Goal: Transaction & Acquisition: Purchase product/service

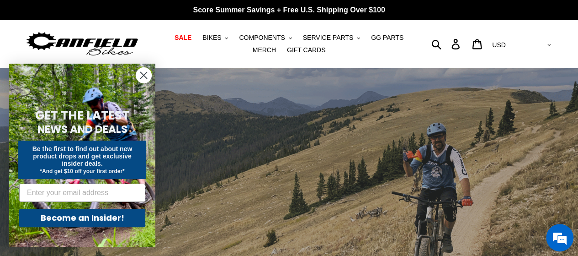
click at [143, 81] on circle "Close dialog" at bounding box center [143, 75] width 15 height 15
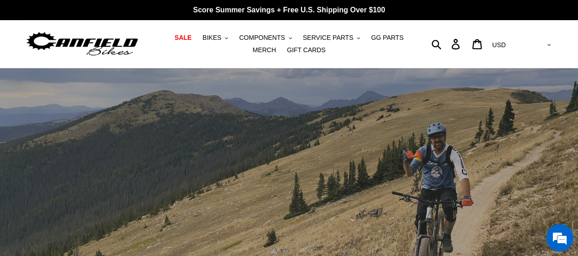
click at [170, 44] on ul "SALE BIKES .cls-1{fill:#231f20} SHOP ALL BIKES SHOP DEMO BIKES - On SALE Now! J…" at bounding box center [289, 44] width 264 height 25
click at [175, 42] on span "SALE" at bounding box center [183, 38] width 17 height 8
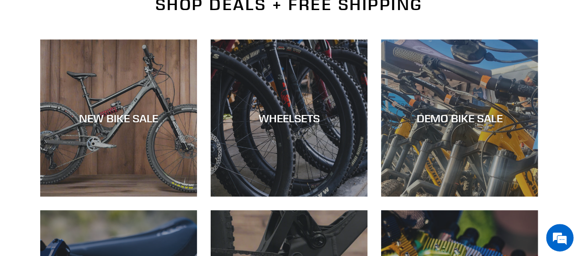
scroll to position [238, 0]
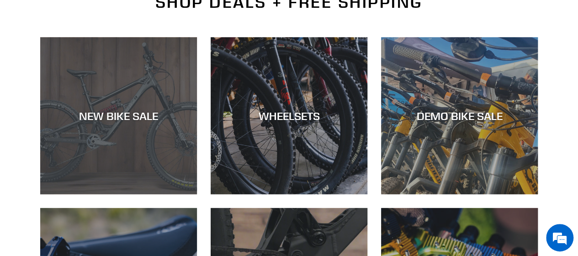
click at [120, 112] on div "NEW BIKE SALE" at bounding box center [118, 115] width 157 height 13
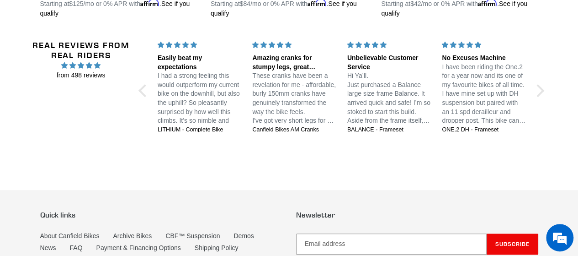
scroll to position [1847, 0]
